Goal: Information Seeking & Learning: Learn about a topic

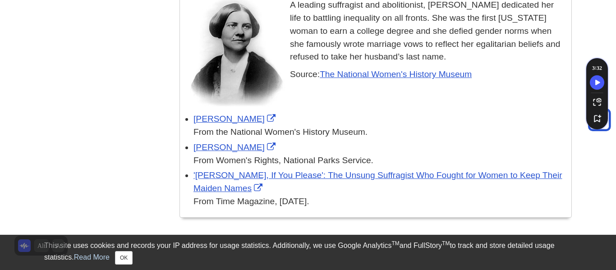
scroll to position [1391, 0]
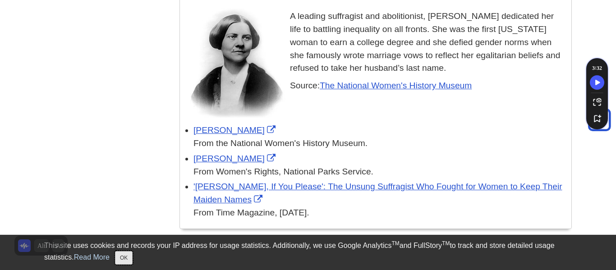
click at [117, 259] on button "OK" at bounding box center [124, 258] width 18 height 14
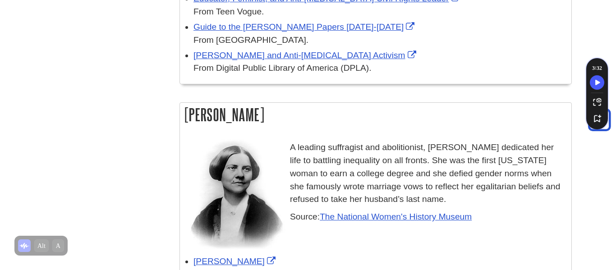
scroll to position [1256, 0]
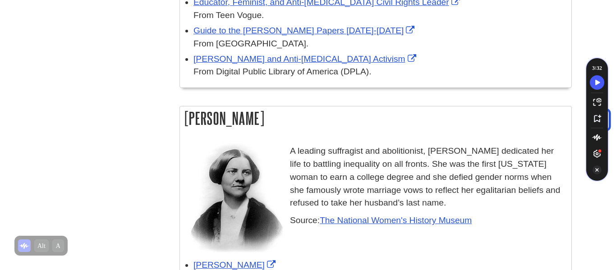
click at [595, 171] on icon "Turn Off Speechify button" at bounding box center [597, 169] width 4 height 3
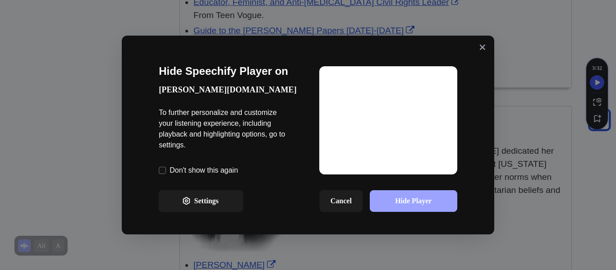
click at [409, 202] on button "Hide Player" at bounding box center [413, 201] width 87 height 22
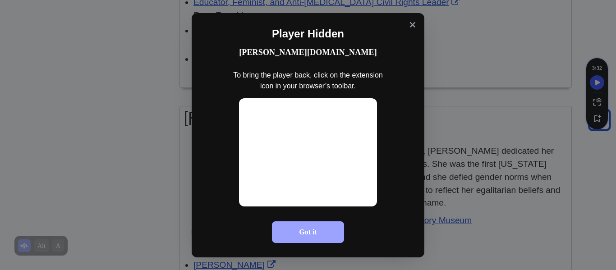
click at [319, 239] on button "Got it" at bounding box center [308, 232] width 72 height 22
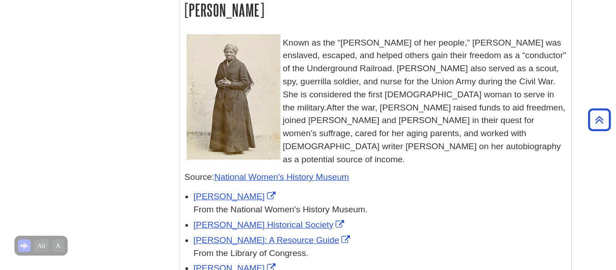
scroll to position [747, 0]
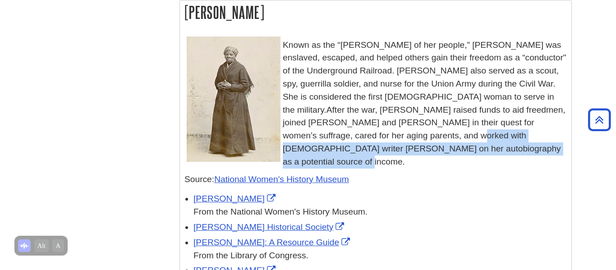
drag, startPoint x: 368, startPoint y: 138, endPoint x: 468, endPoint y: 151, distance: 101.0
click at [468, 151] on p "Known as the “[PERSON_NAME] of her people,” [PERSON_NAME] was enslaved, escaped…" at bounding box center [375, 104] width 382 height 130
copy span "and worked with [DEMOGRAPHIC_DATA] writer [PERSON_NAME] on her autobiography as…"
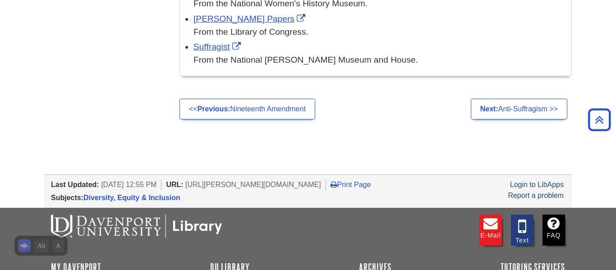
scroll to position [2211, 0]
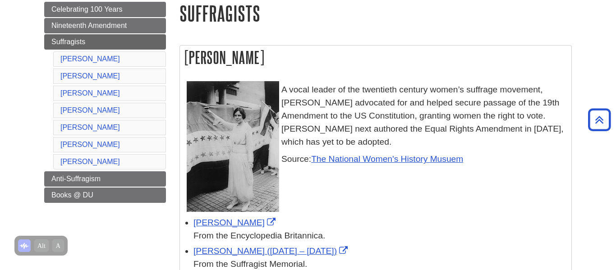
scroll to position [0, 0]
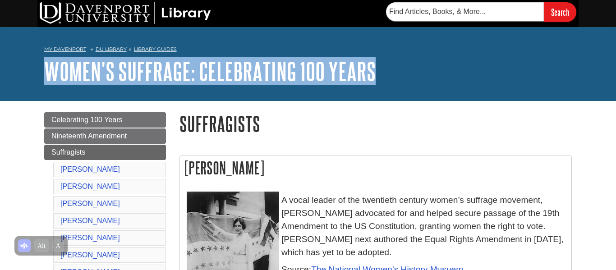
drag, startPoint x: 36, startPoint y: 76, endPoint x: 402, endPoint y: 69, distance: 365.8
click at [402, 69] on div "My [PERSON_NAME] DU Library Library Guides Women's Suffrage: Celebrating 100 Ye…" at bounding box center [308, 64] width 616 height 74
copy link "Women's Suffrage: Celebrating 100 Years"
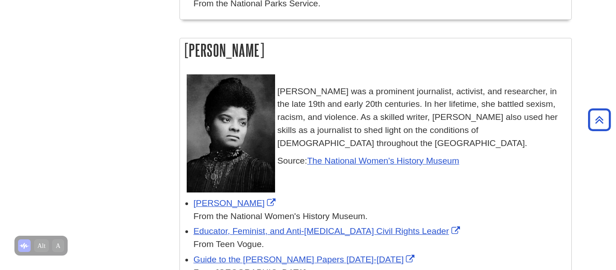
scroll to position [1030, 0]
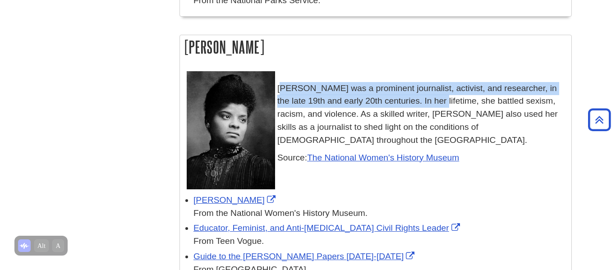
drag, startPoint x: 278, startPoint y: 76, endPoint x: 422, endPoint y: 88, distance: 144.4
click at [422, 88] on p "[PERSON_NAME] was a prominent journalist, activist, and researcher, in the late…" at bounding box center [375, 108] width 382 height 78
copy p "[PERSON_NAME] was a prominent journalist, activist, and researcher, in the late…"
click at [26, 166] on body "This site uses cookies and records your IP address for usage statistics. Additi…" at bounding box center [308, 216] width 616 height 2493
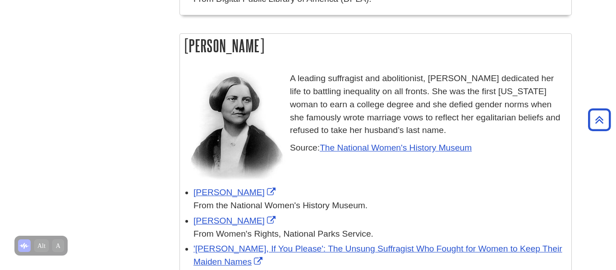
scroll to position [1328, 0]
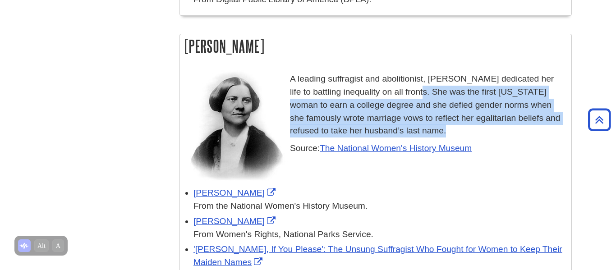
drag, startPoint x: 454, startPoint y: 122, endPoint x: 408, endPoint y: 80, distance: 62.5
click at [408, 80] on p "A leading suffragist and abolitionist, [PERSON_NAME] dedicated her life to batt…" at bounding box center [375, 105] width 382 height 65
